Goal: Book appointment/travel/reservation

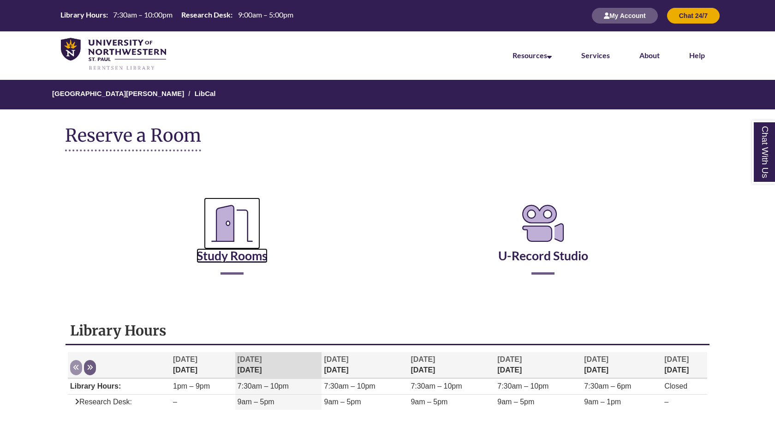
click at [227, 219] on icon "Reserve a Room" at bounding box center [232, 223] width 56 height 52
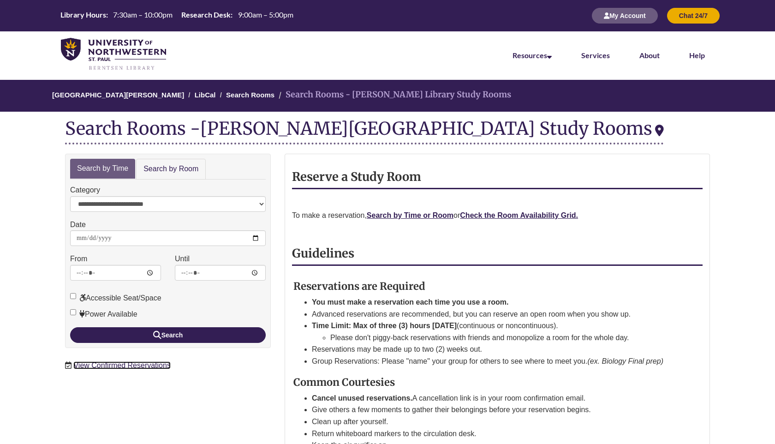
click at [124, 365] on link "View Confirmed Reservations" at bounding box center [121, 365] width 97 height 8
click at [506, 215] on strong "Check the Room Availability Grid." at bounding box center [519, 215] width 118 height 8
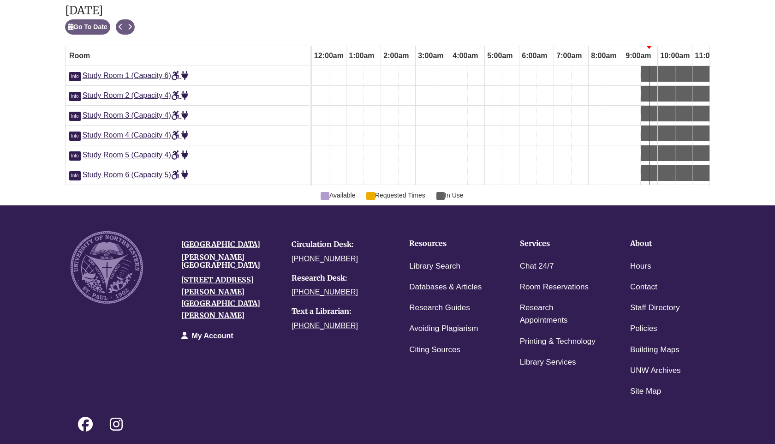
scroll to position [0, 277]
